Goal: Register for event/course

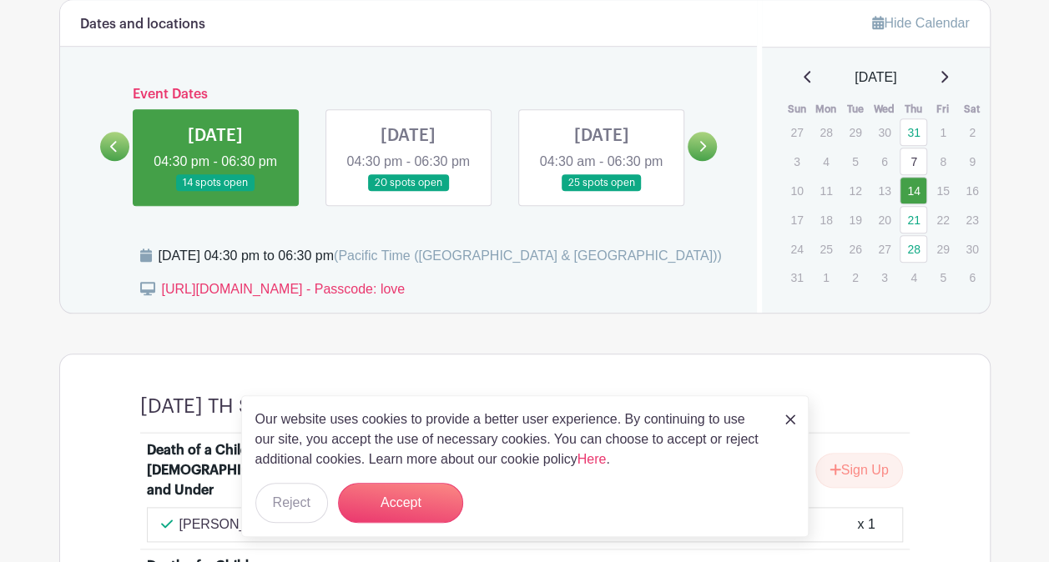
scroll to position [734, 0]
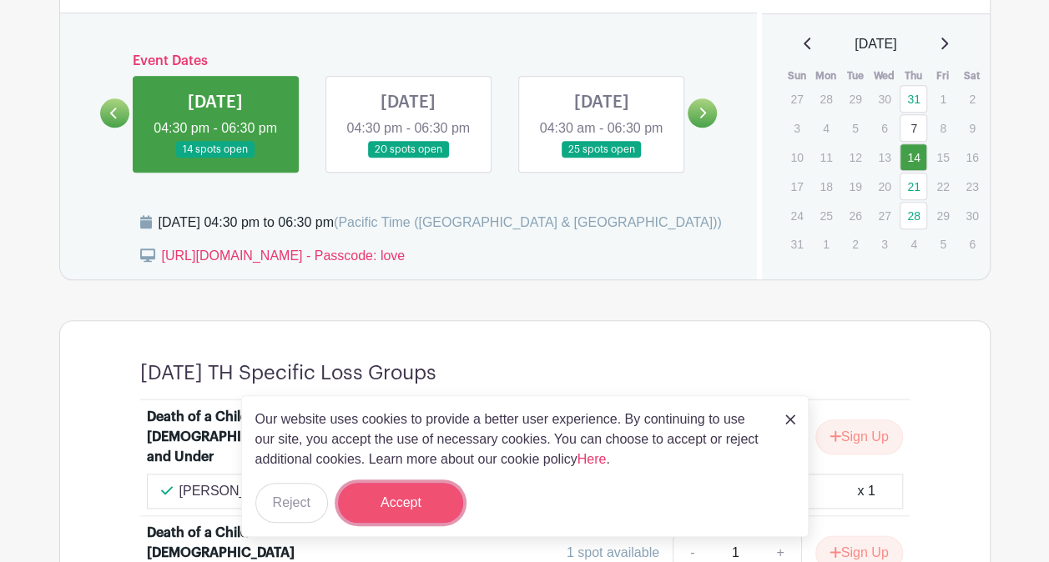
click at [403, 519] on button "Accept" at bounding box center [400, 503] width 125 height 40
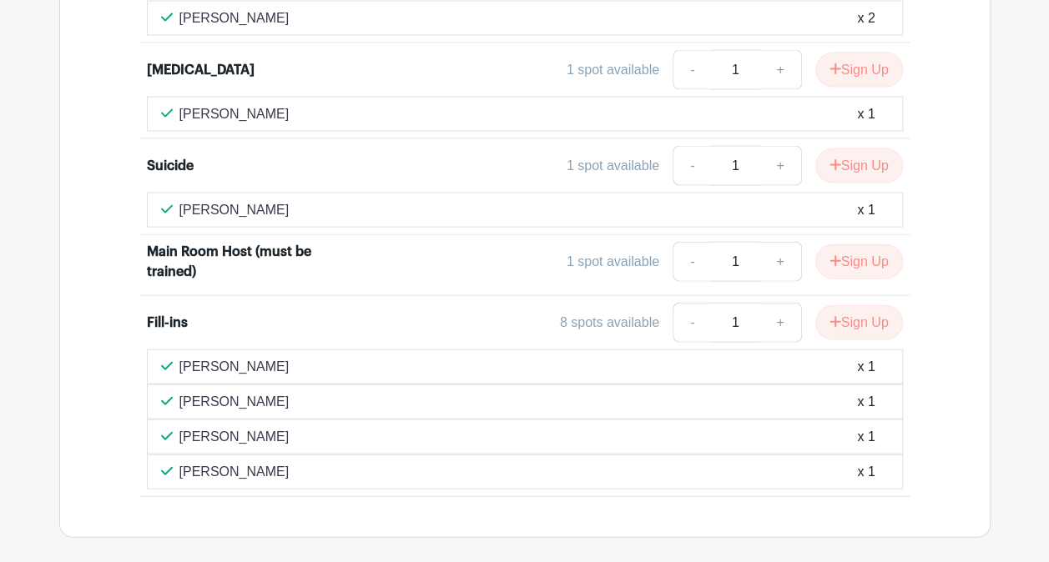
scroll to position [1769, 0]
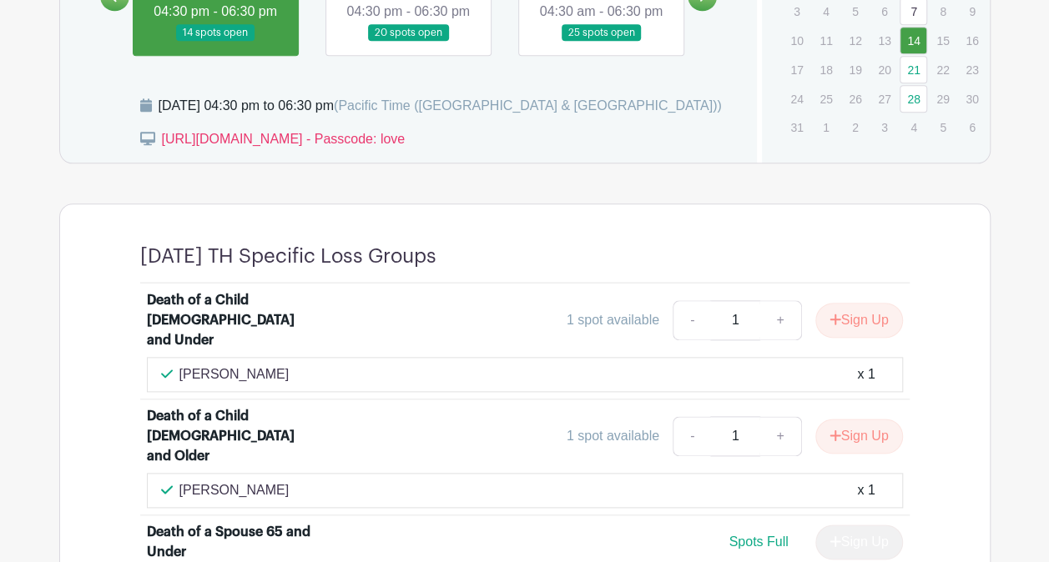
scroll to position [801, 0]
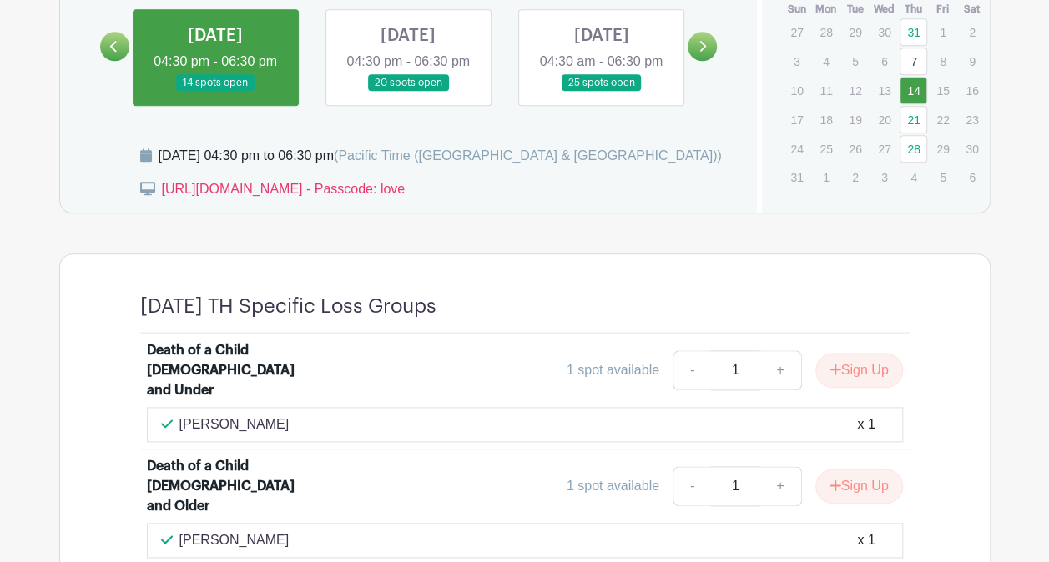
click at [113, 53] on icon at bounding box center [114, 46] width 8 height 13
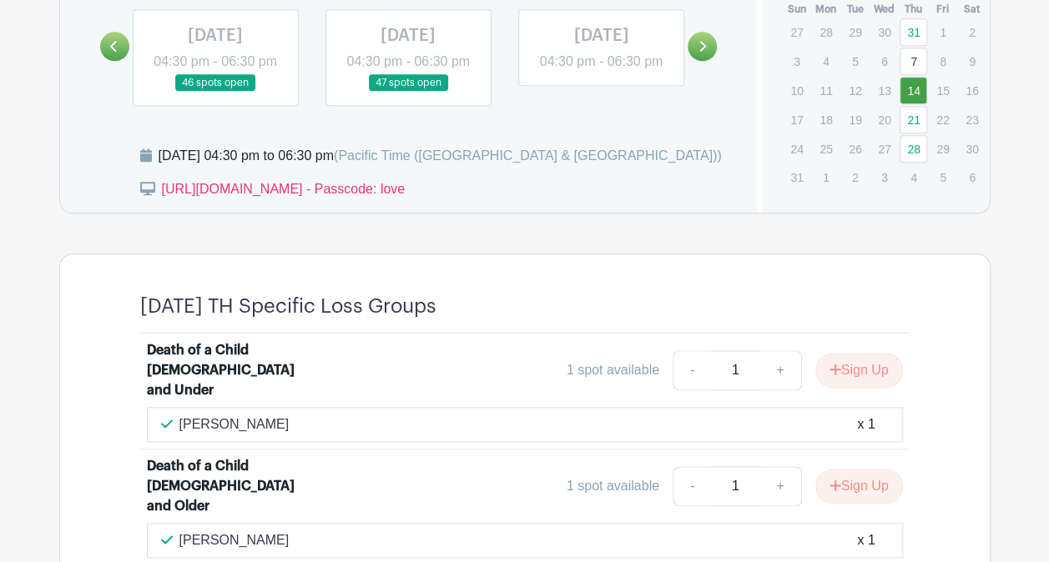
scroll to position [791, 0]
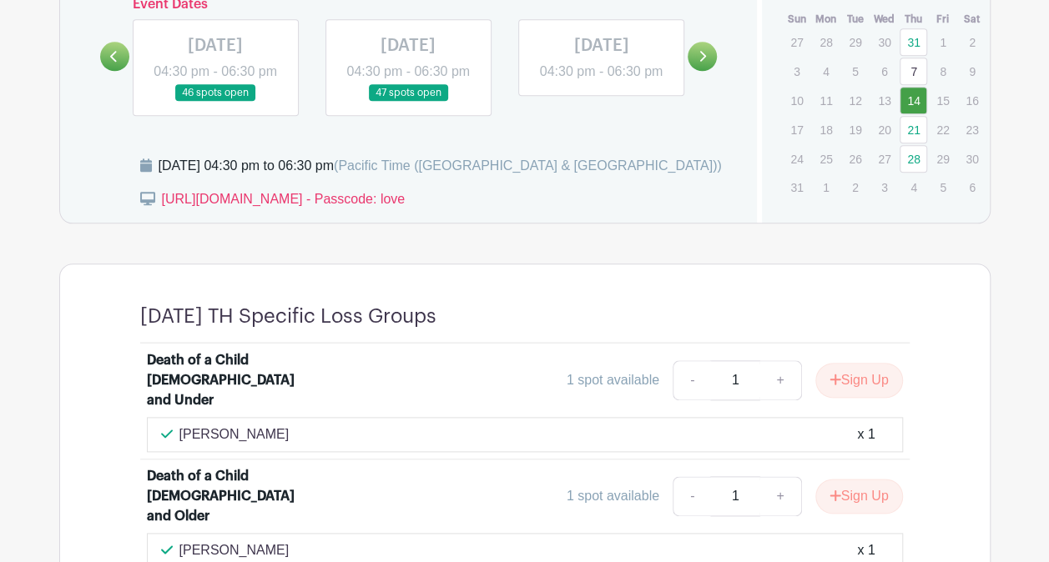
click at [601, 82] on link at bounding box center [601, 82] width 0 height 0
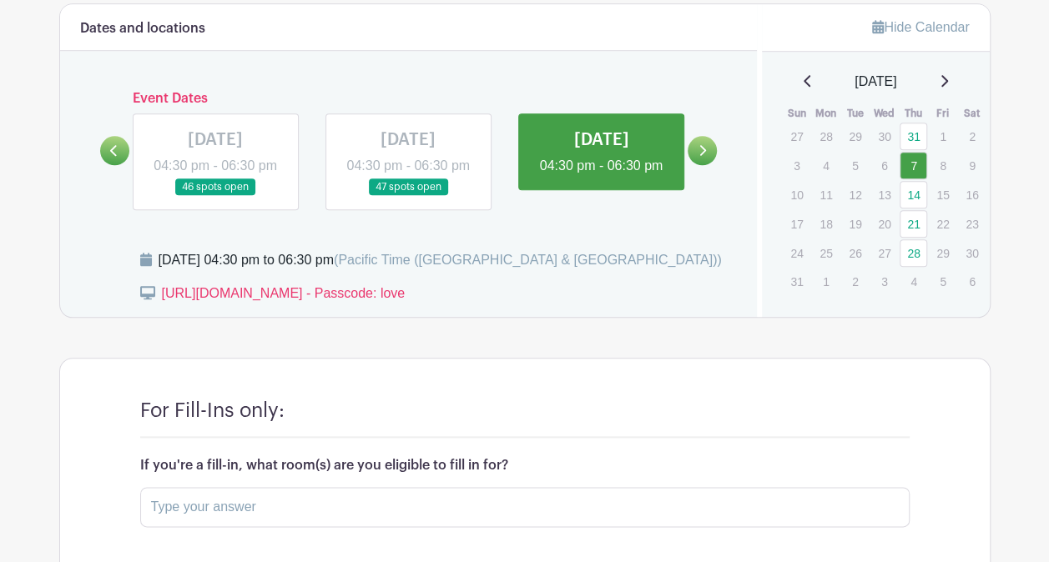
scroll to position [694, 0]
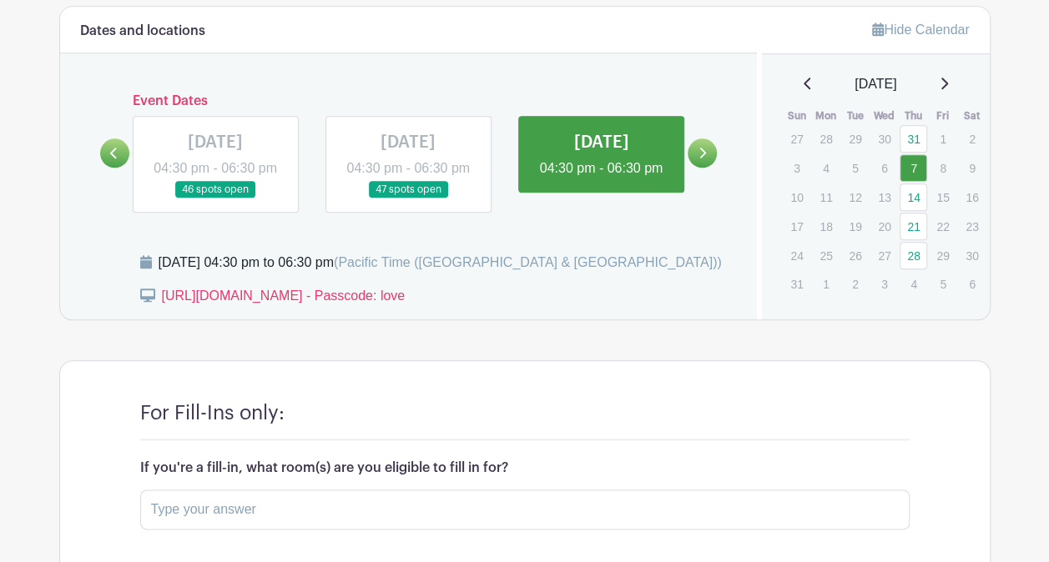
click at [705, 149] on icon at bounding box center [702, 153] width 8 height 13
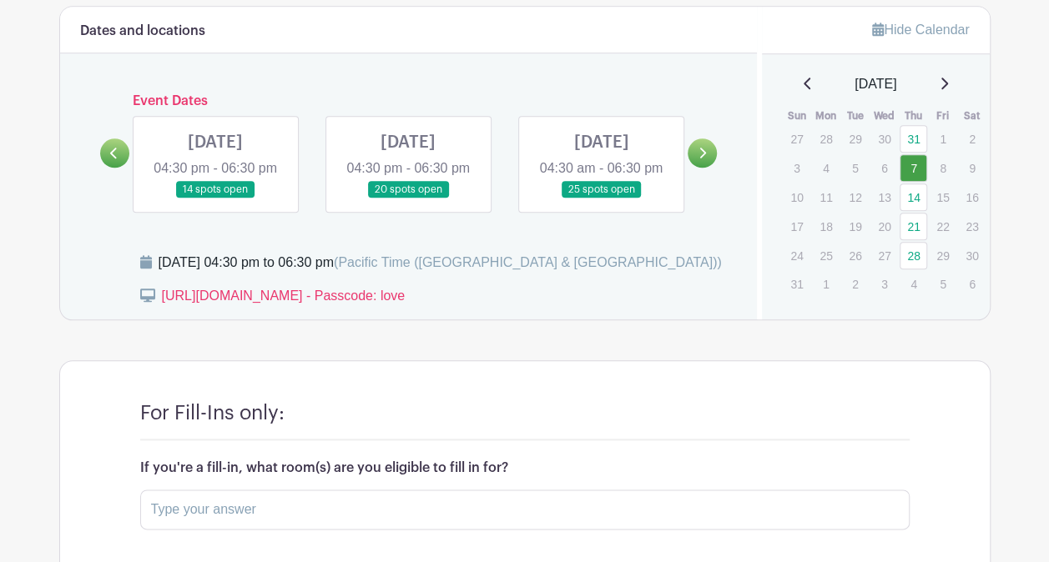
click at [408, 199] on link at bounding box center [408, 199] width 0 height 0
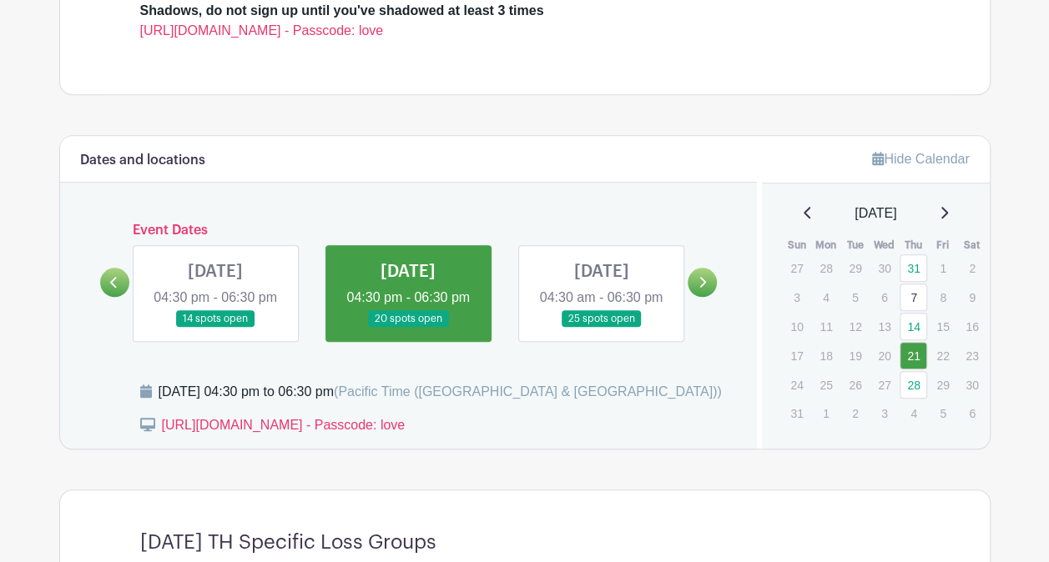
scroll to position [561, 0]
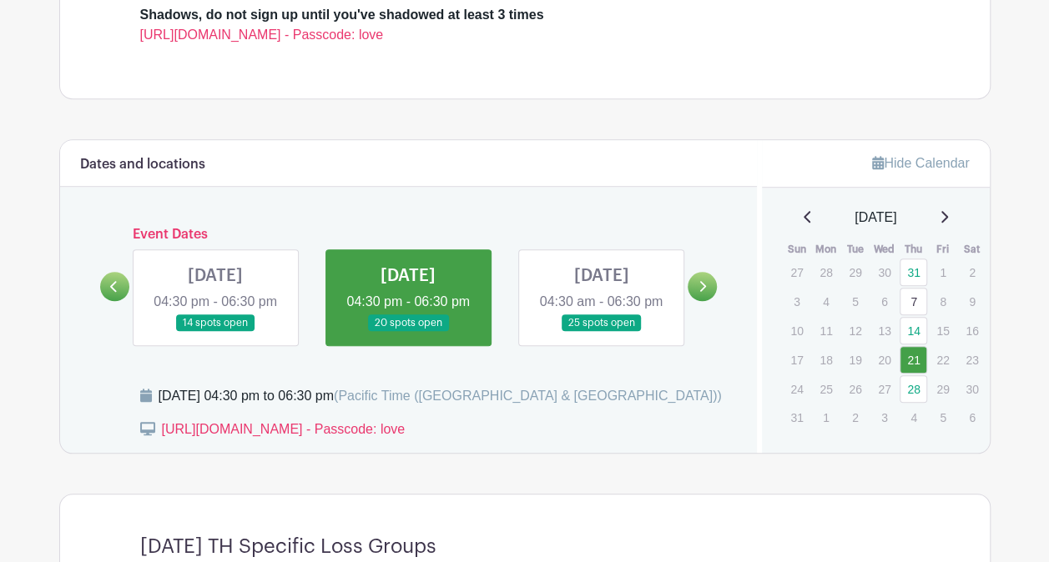
click at [215, 332] on link at bounding box center [215, 332] width 0 height 0
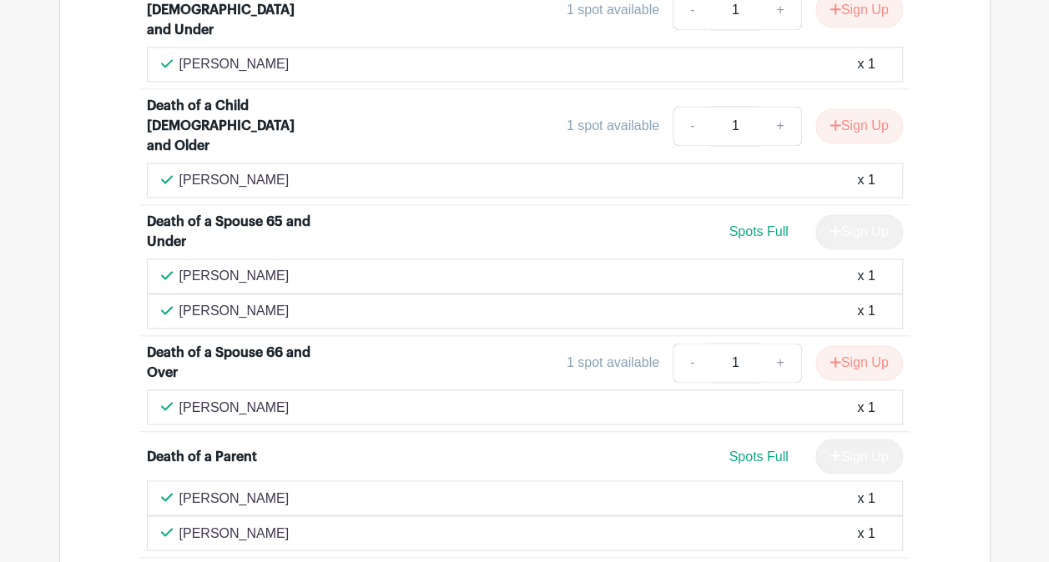
scroll to position [1161, 0]
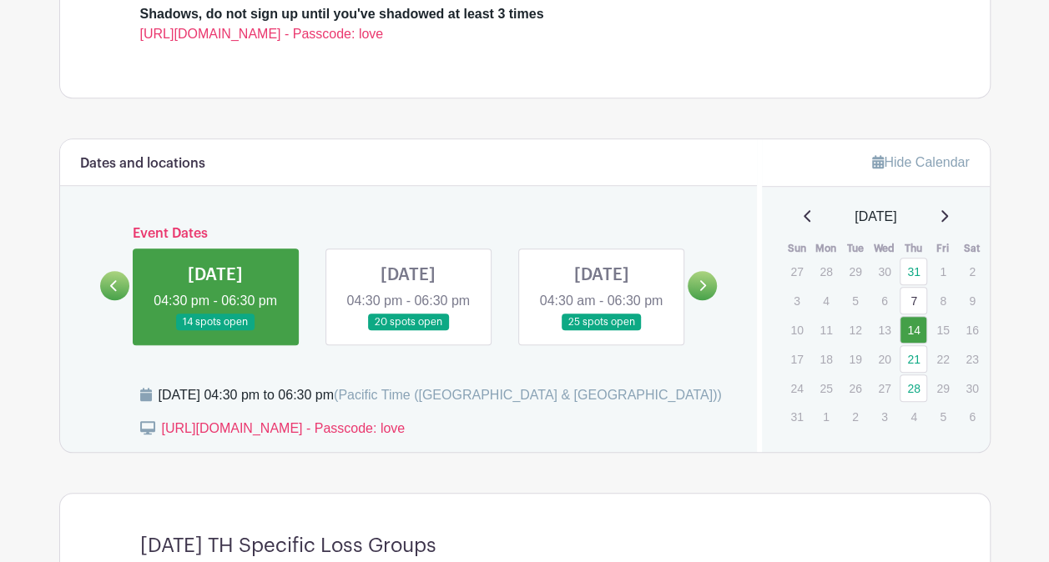
scroll to position [601, 0]
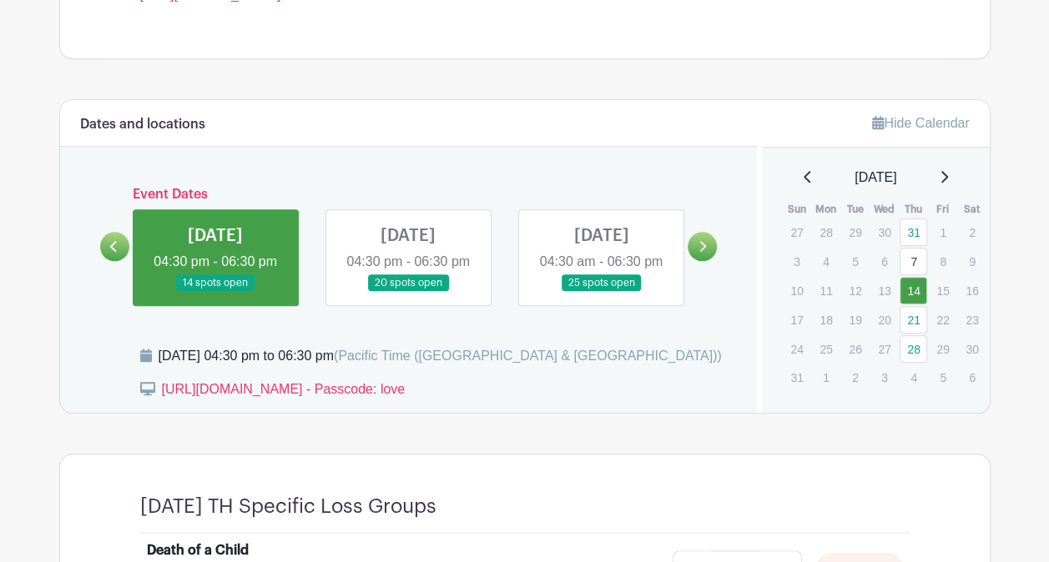
click at [601, 292] on link at bounding box center [601, 292] width 0 height 0
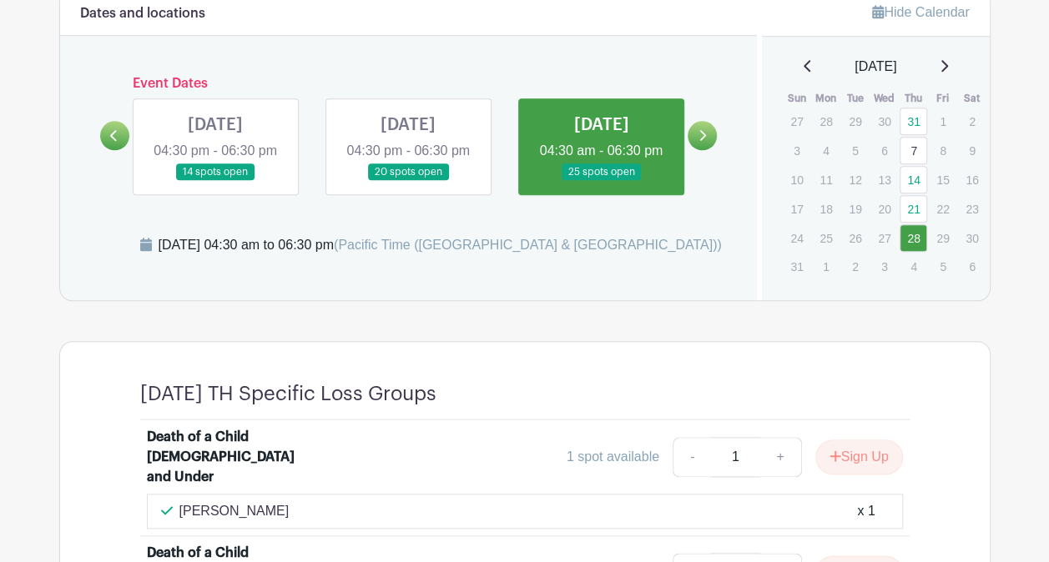
scroll to position [710, 0]
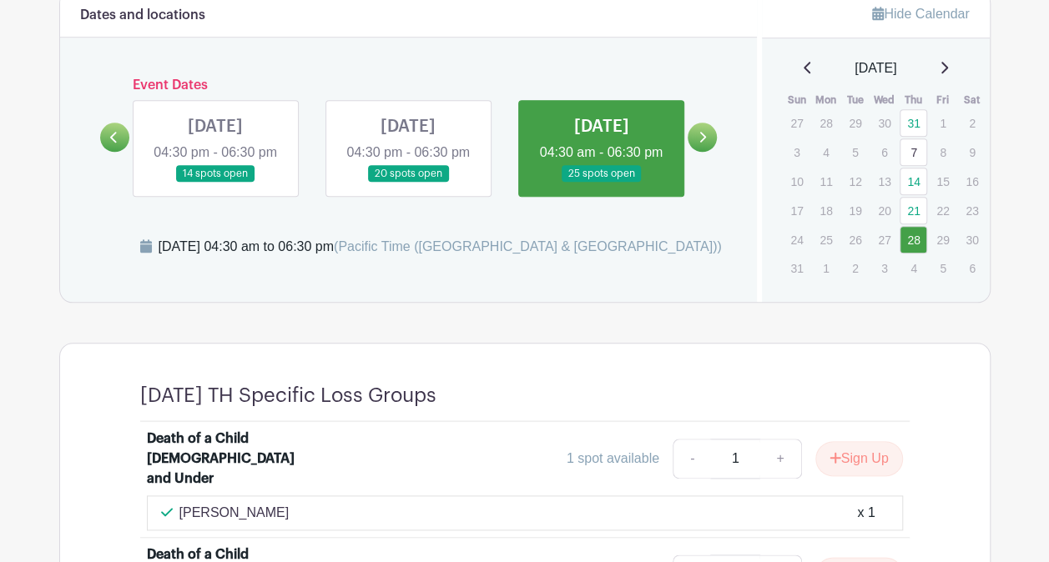
click at [215, 183] on link at bounding box center [215, 183] width 0 height 0
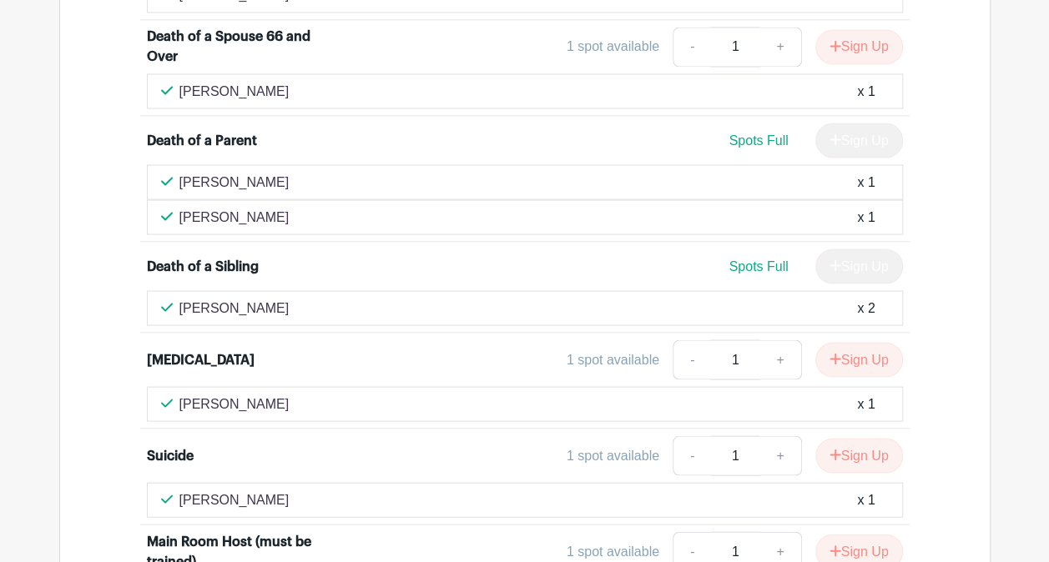
click at [244, 172] on p "Gale Collins" at bounding box center [234, 182] width 110 height 20
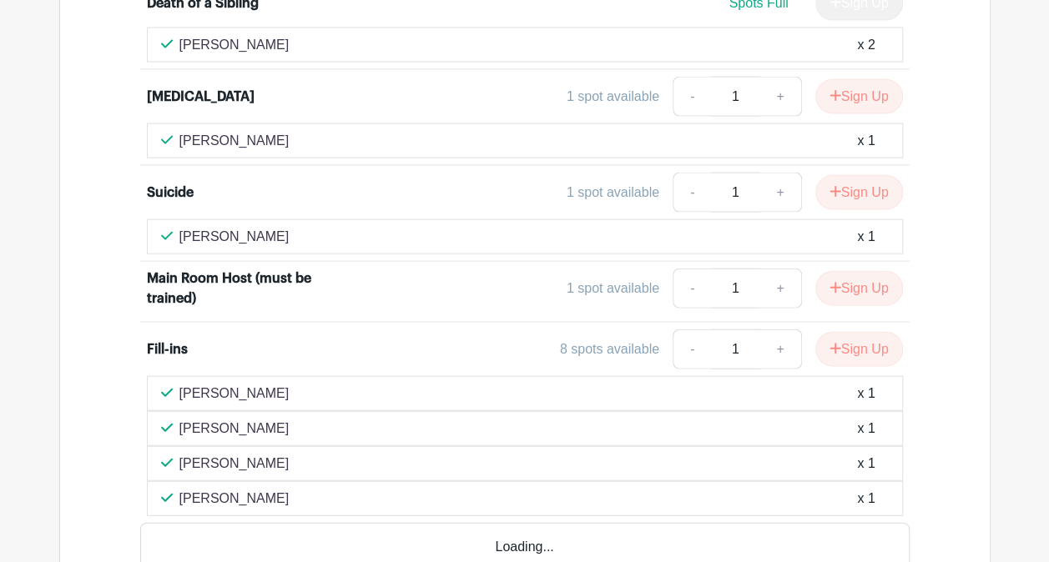
scroll to position [1745, 0]
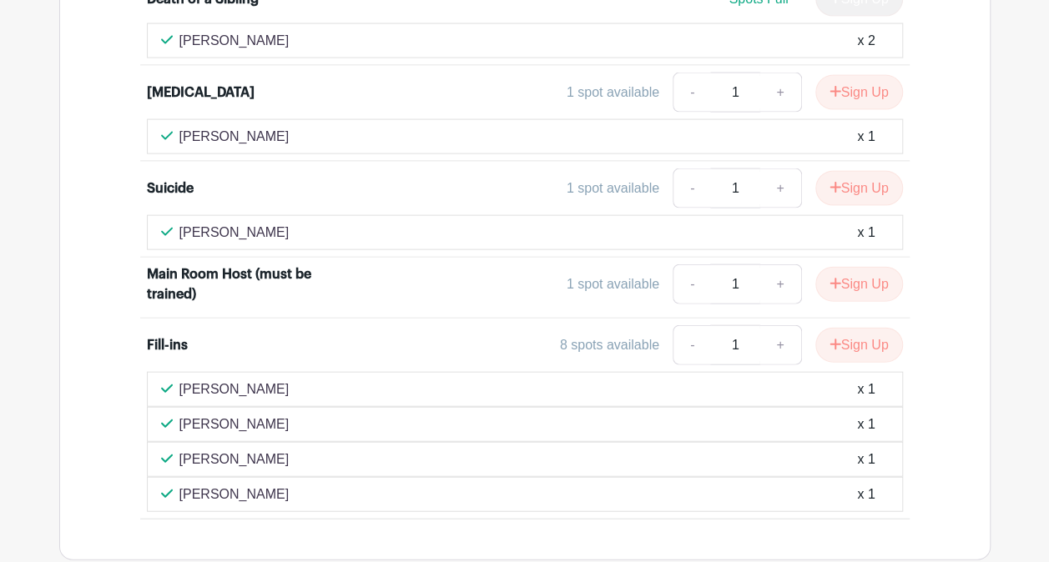
click at [244, 179] on div "Suicide" at bounding box center [241, 189] width 189 height 20
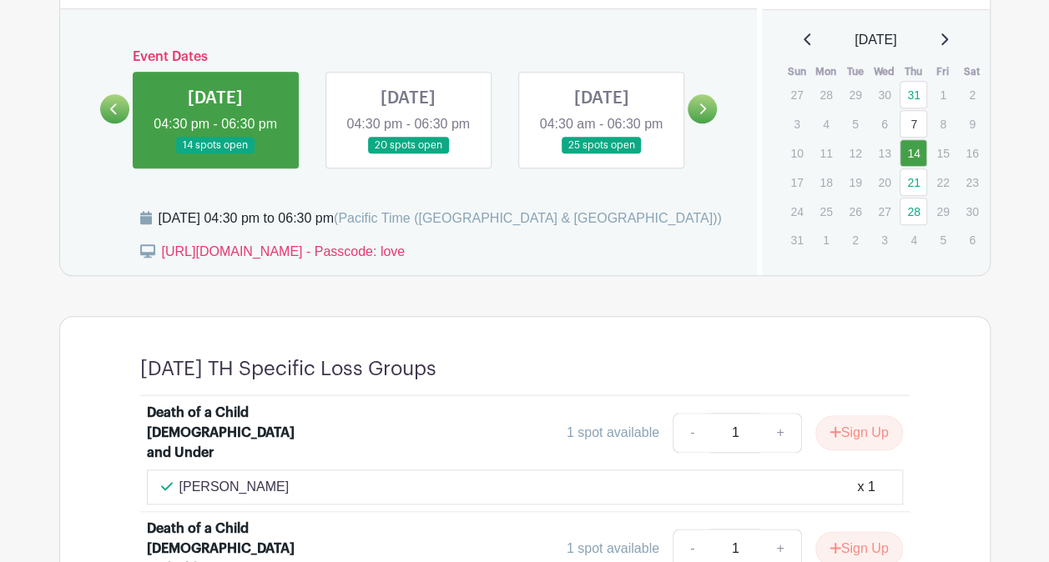
scroll to position [710, 0]
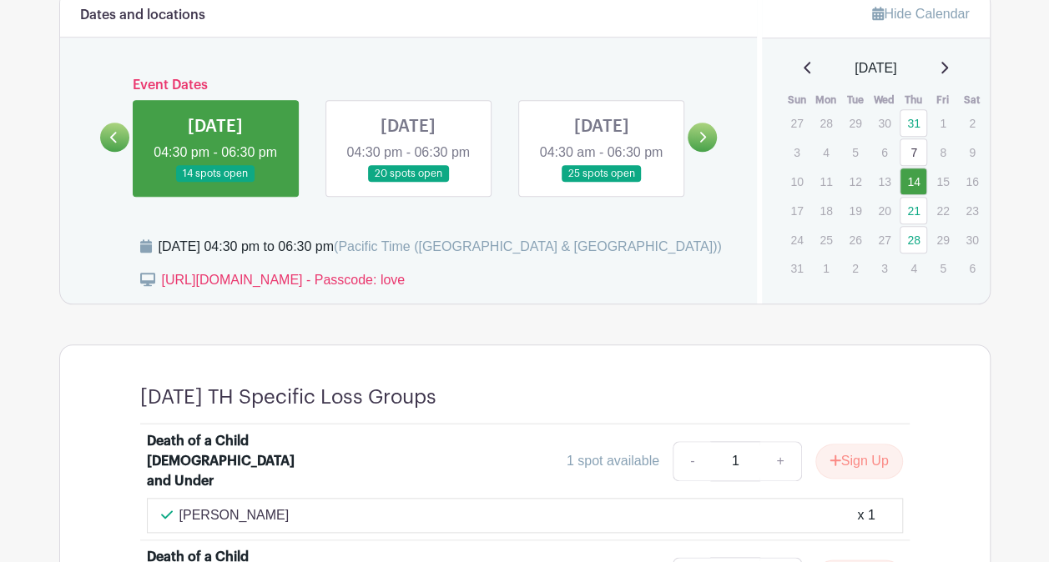
click at [408, 183] on link at bounding box center [408, 183] width 0 height 0
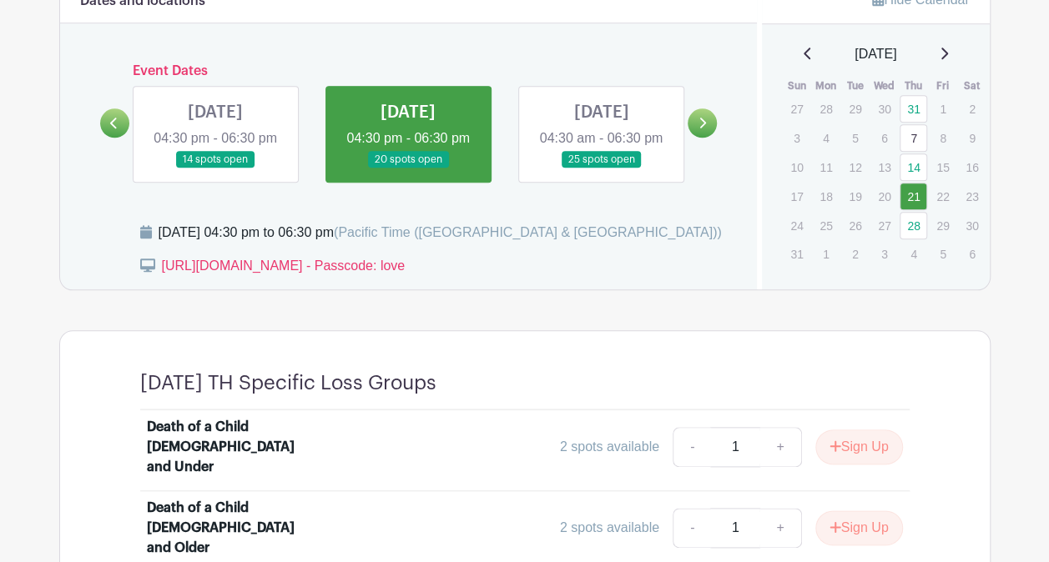
scroll to position [677, 0]
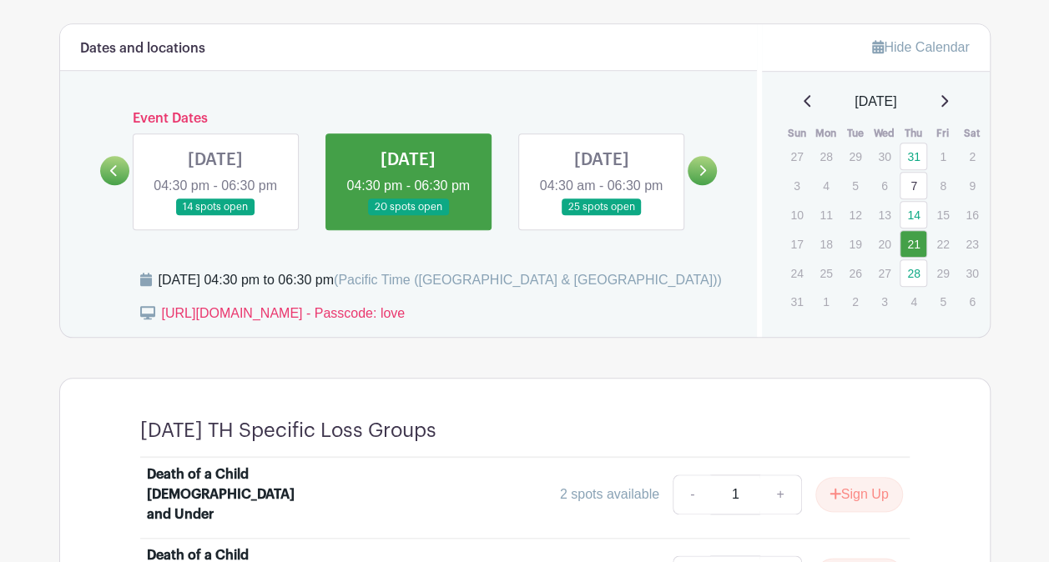
click at [601, 216] on link at bounding box center [601, 216] width 0 height 0
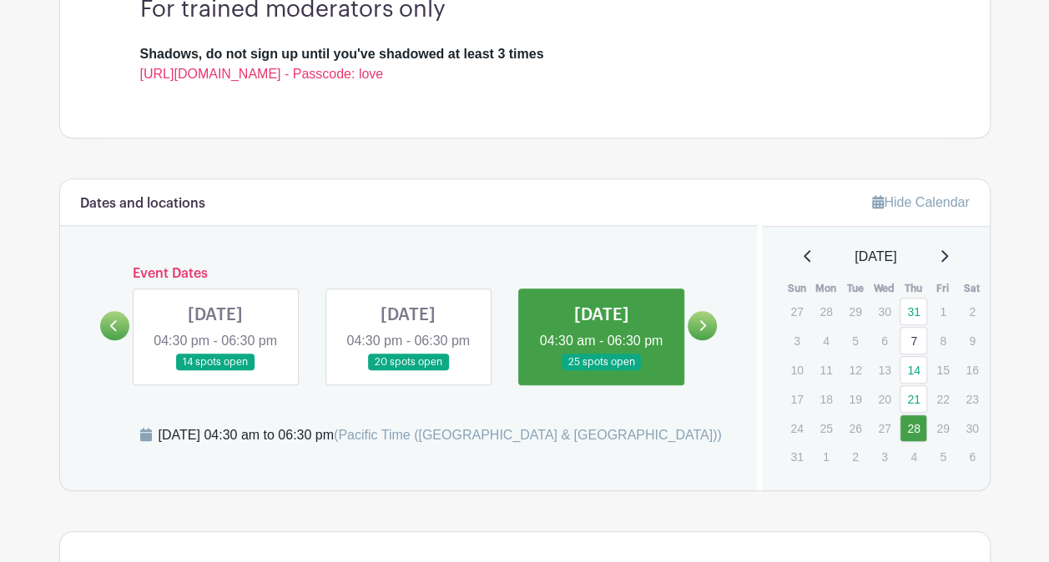
scroll to position [476, 0]
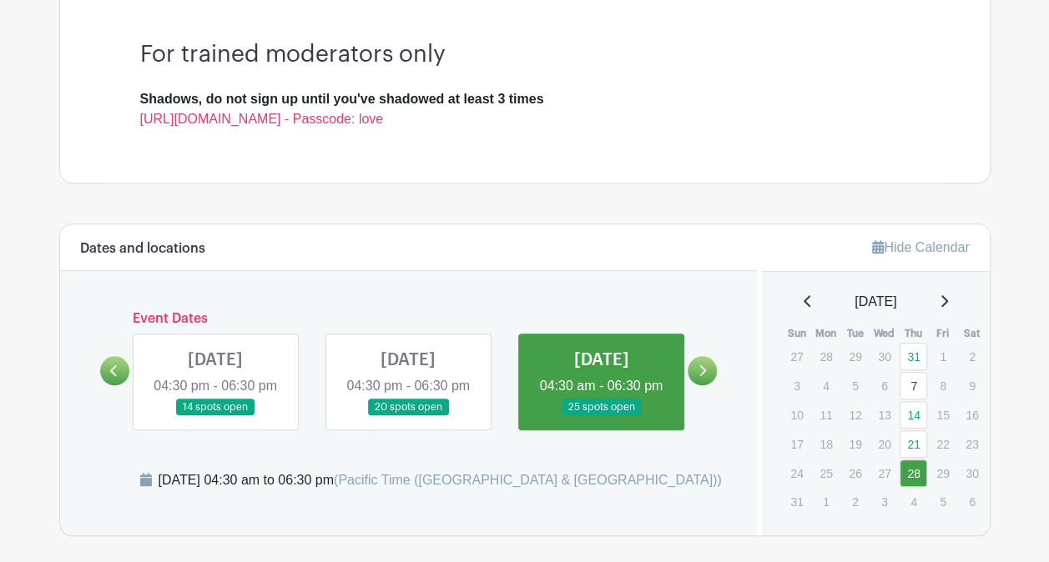
click at [703, 377] on icon at bounding box center [702, 371] width 8 height 13
click at [110, 377] on icon at bounding box center [114, 371] width 8 height 13
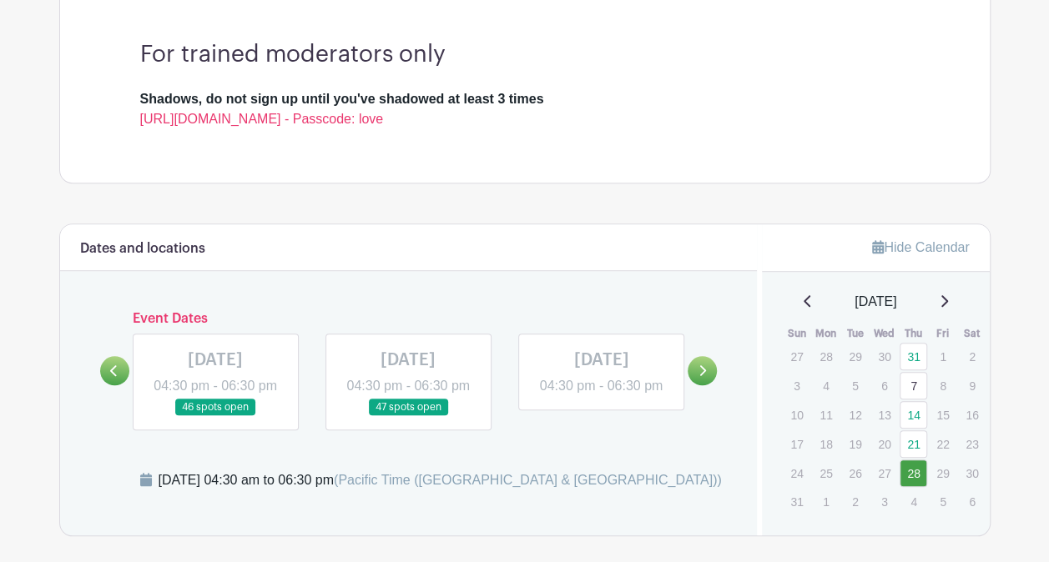
click at [701, 365] on icon at bounding box center [703, 370] width 7 height 11
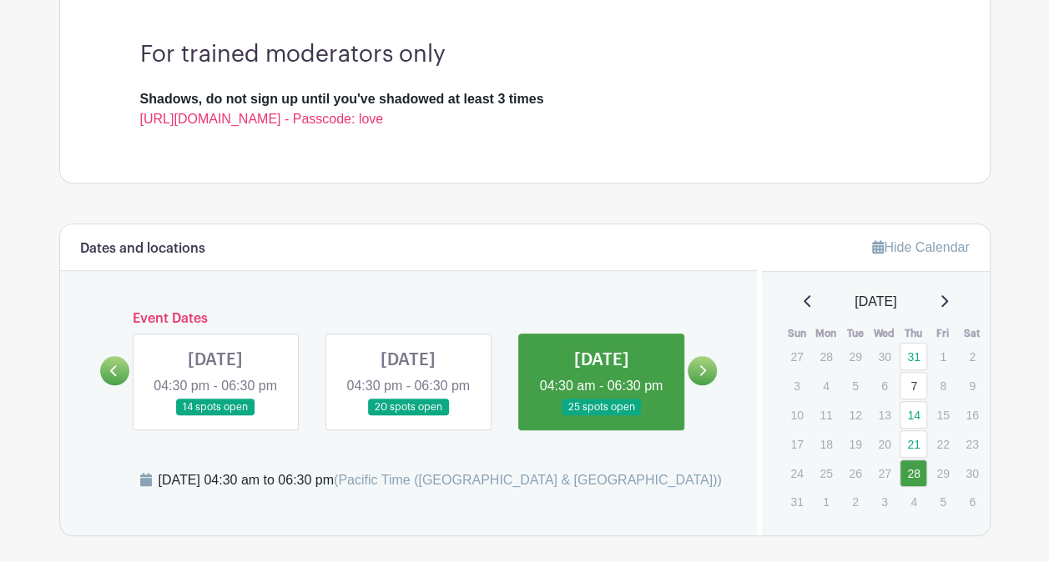
click at [215, 416] on link at bounding box center [215, 416] width 0 height 0
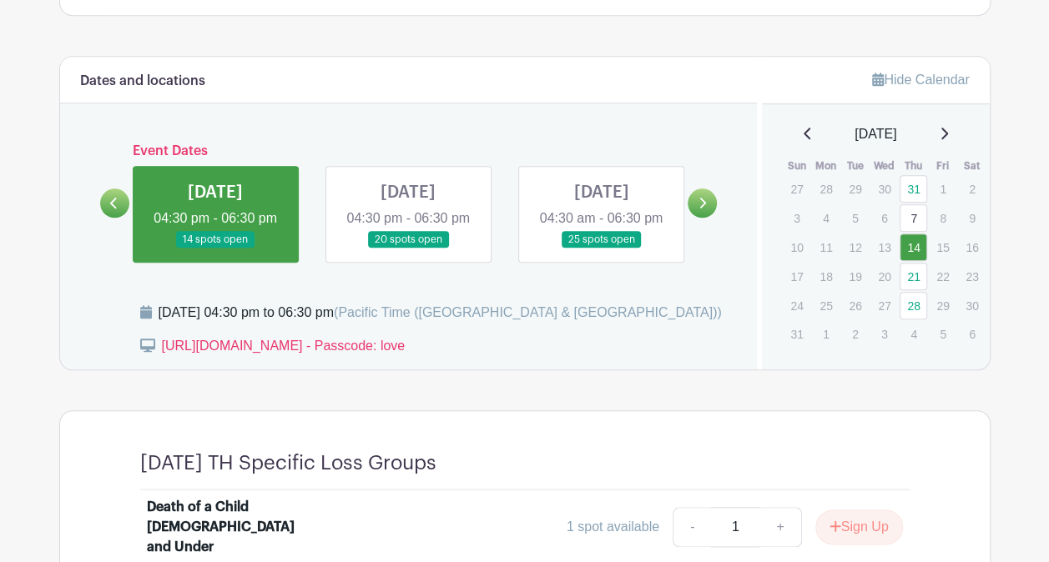
scroll to position [577, 0]
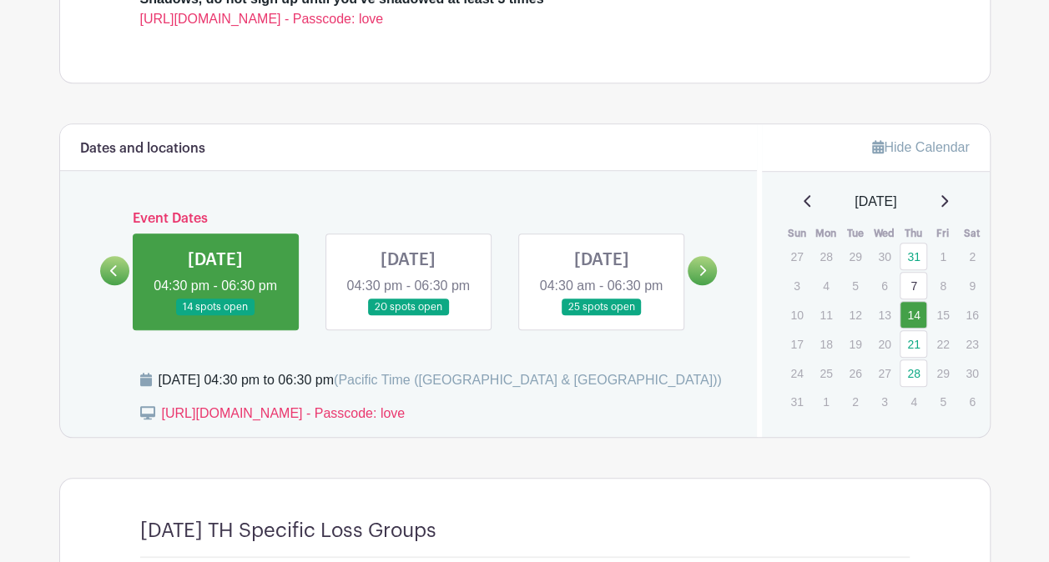
click at [215, 316] on link at bounding box center [215, 316] width 0 height 0
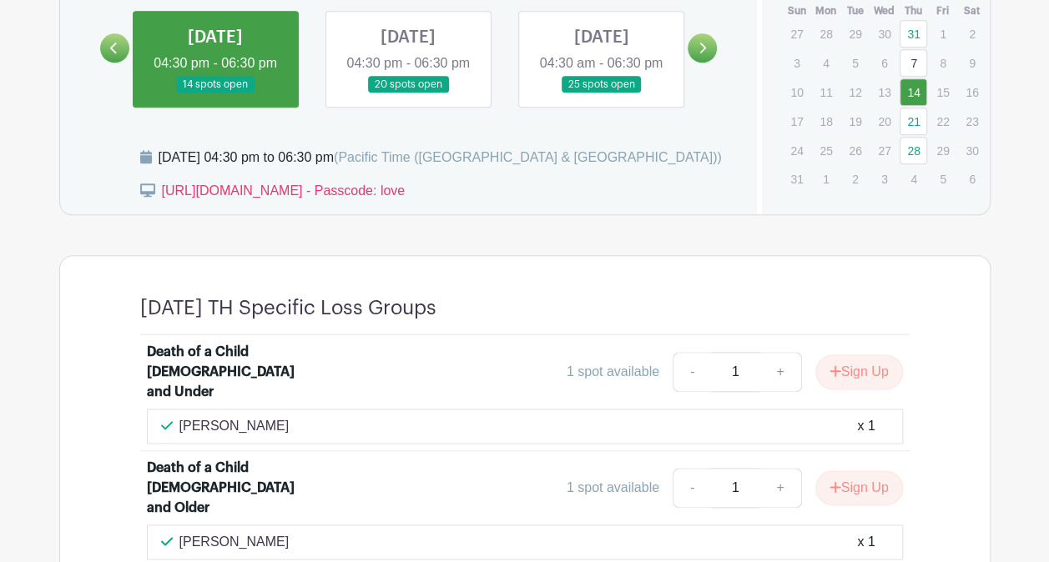
scroll to position [768, 0]
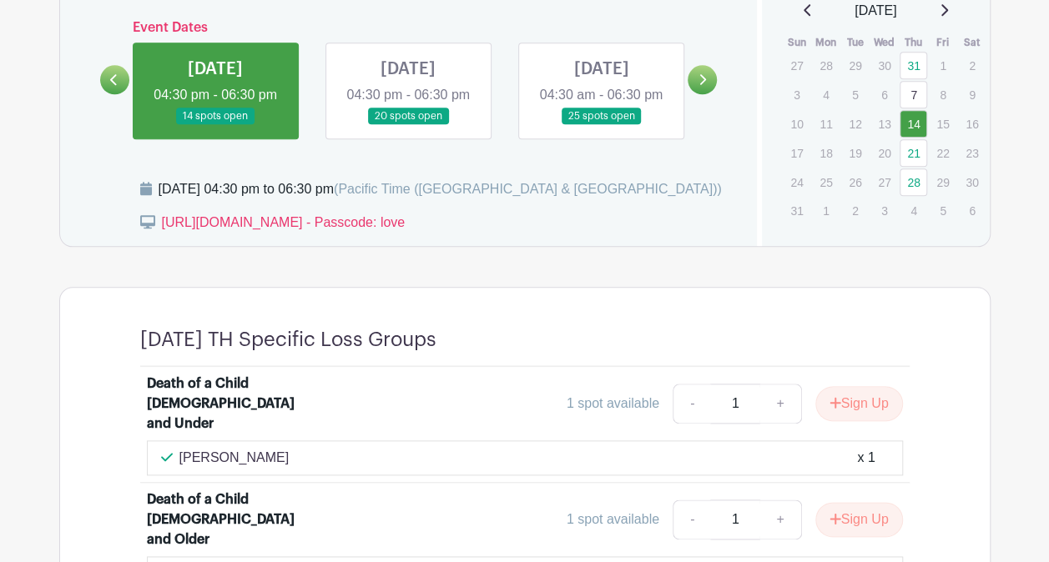
click at [408, 125] on link at bounding box center [408, 125] width 0 height 0
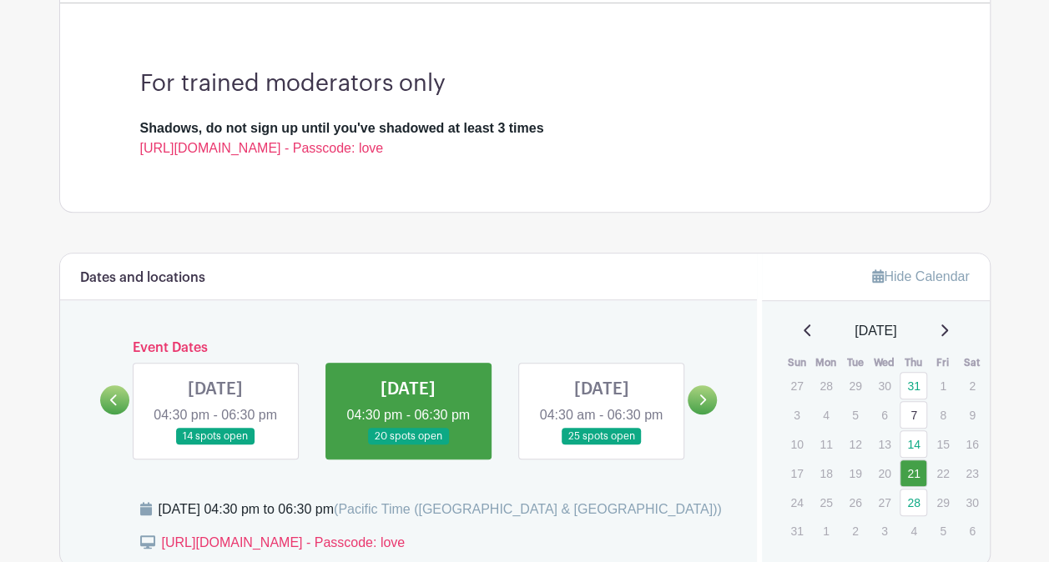
scroll to position [441, 0]
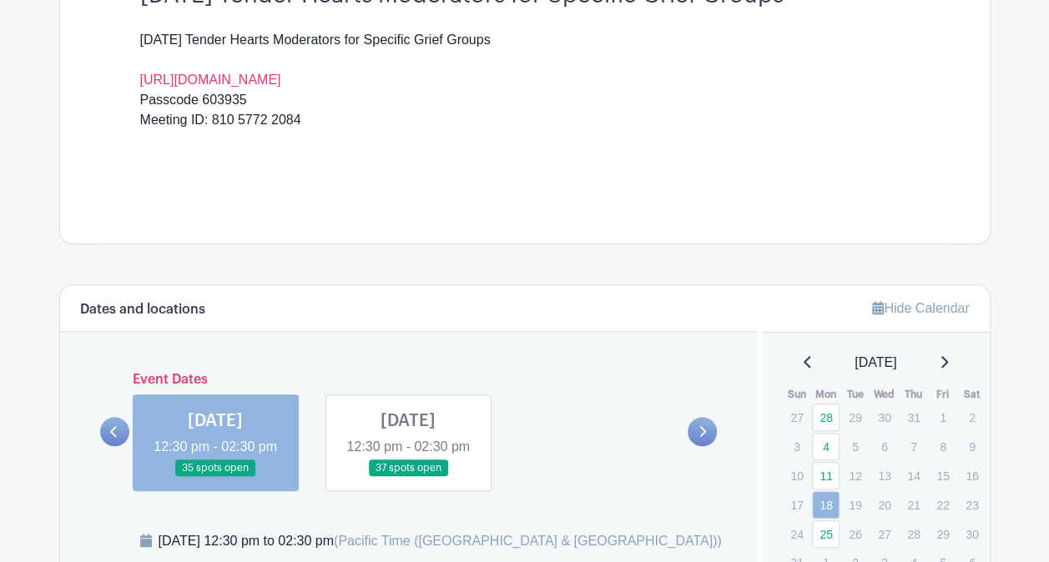
scroll to position [567, 0]
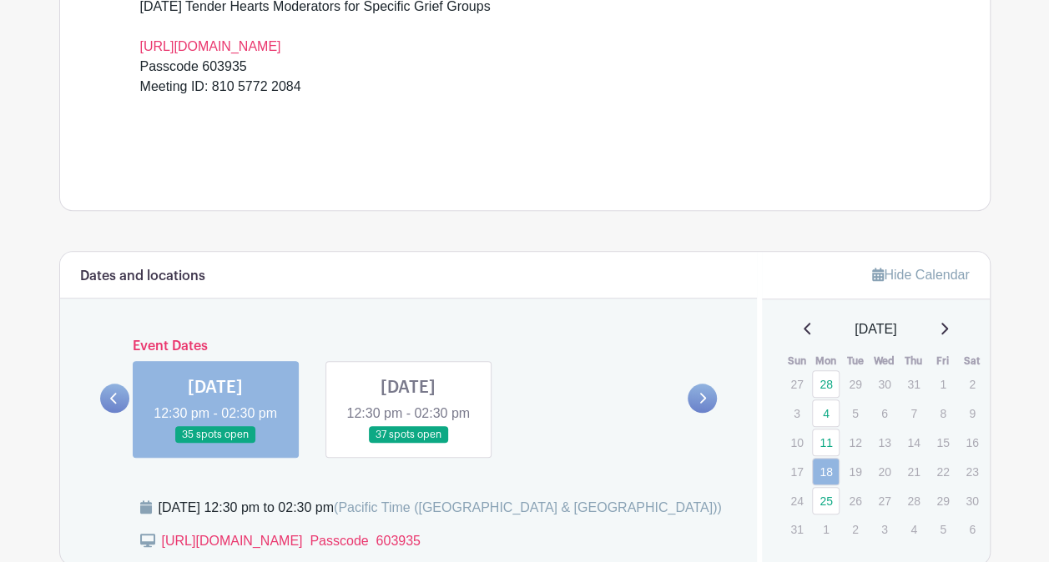
click at [408, 444] on link at bounding box center [408, 444] width 0 height 0
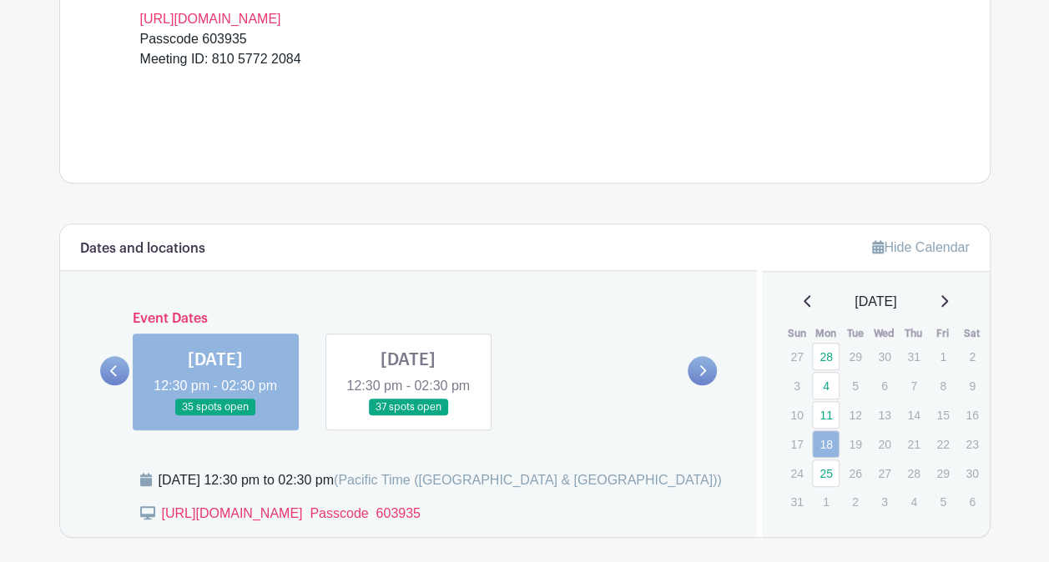
scroll to position [601, 0]
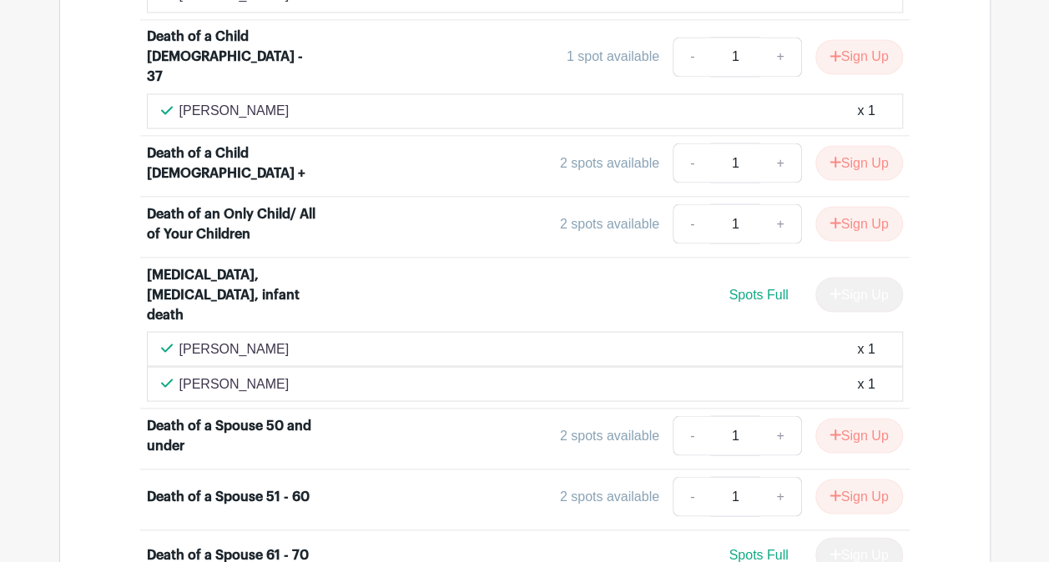
scroll to position [1397, 0]
